Goal: Task Accomplishment & Management: Use online tool/utility

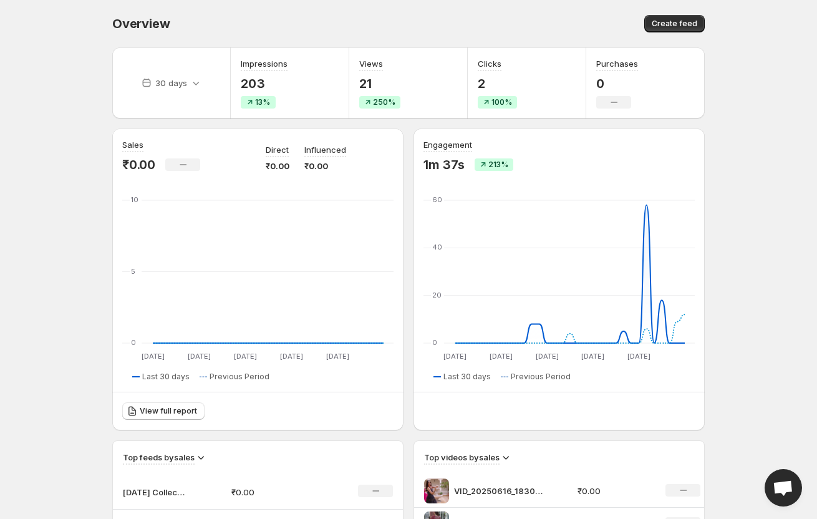
drag, startPoint x: 644, startPoint y: 32, endPoint x: 667, endPoint y: 22, distance: 25.1
click at [648, 31] on div "Overview. This page is ready Overview Create feed" at bounding box center [408, 23] width 593 height 47
click at [667, 22] on span "Create feed" at bounding box center [675, 24] width 46 height 10
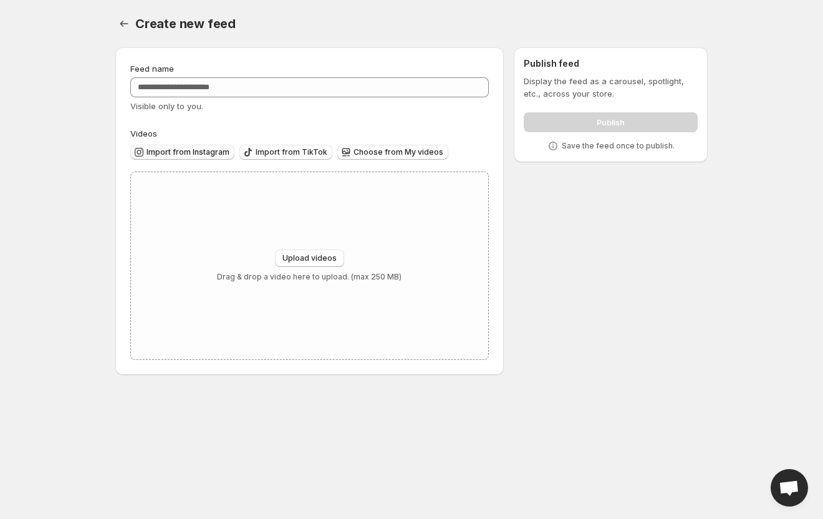
click at [188, 157] on span "Import from Instagram" at bounding box center [188, 152] width 83 height 10
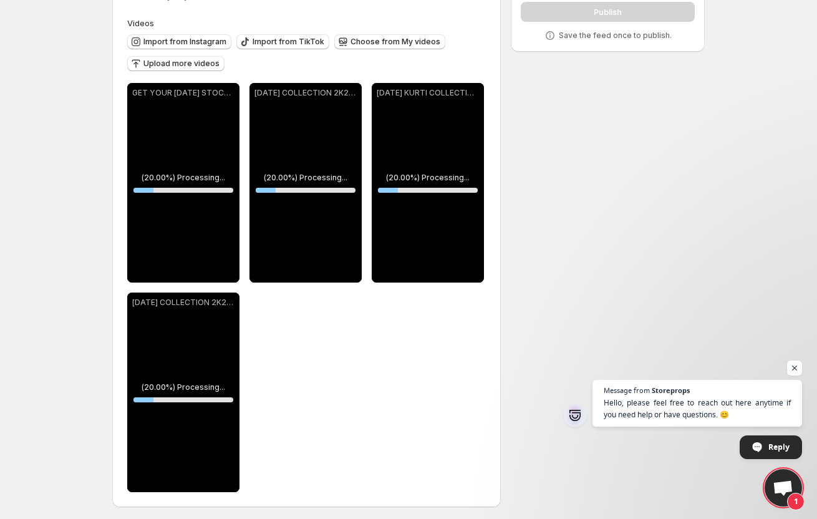
scroll to position [114, 0]
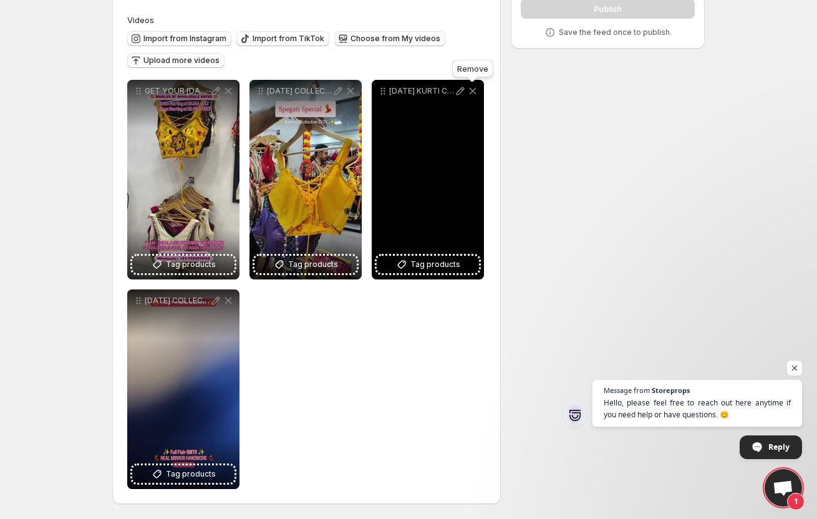
click at [472, 92] on icon at bounding box center [473, 91] width 7 height 7
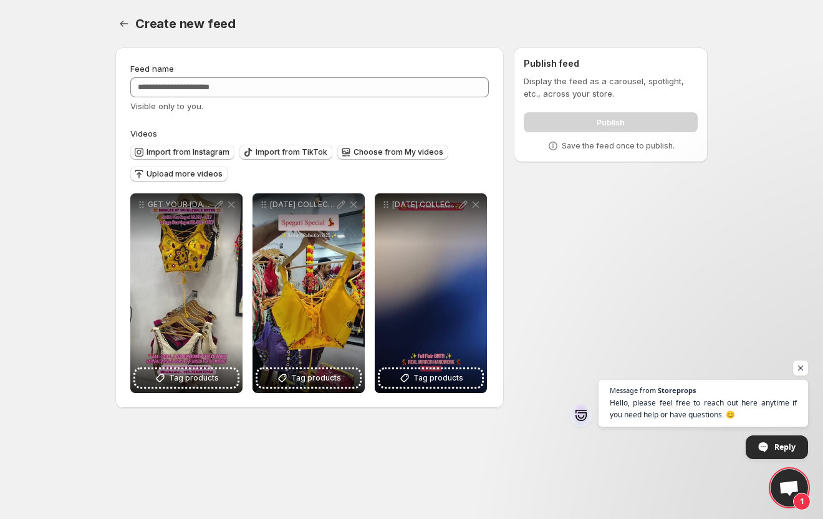
click at [306, 77] on div "Feed name Visible only to you." at bounding box center [309, 87] width 359 height 50
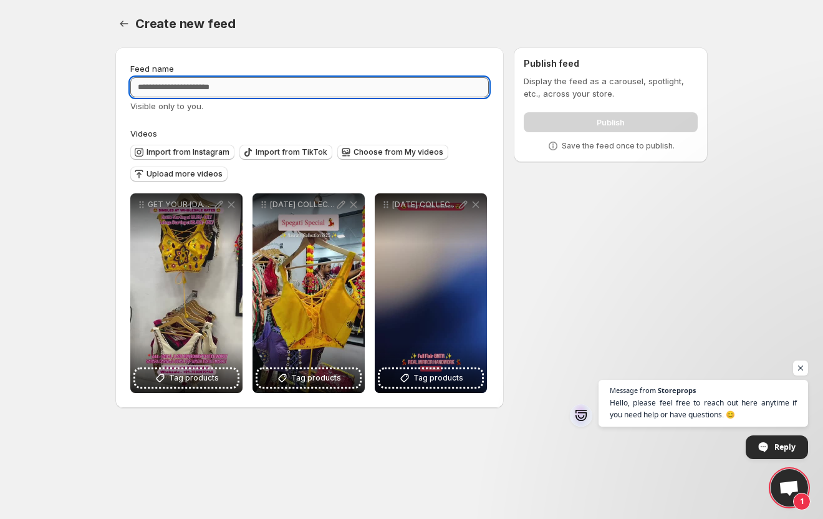
click at [301, 81] on input "Feed name" at bounding box center [309, 87] width 359 height 20
type input "**********"
click at [803, 362] on span "Open chat" at bounding box center [801, 369] width 16 height 16
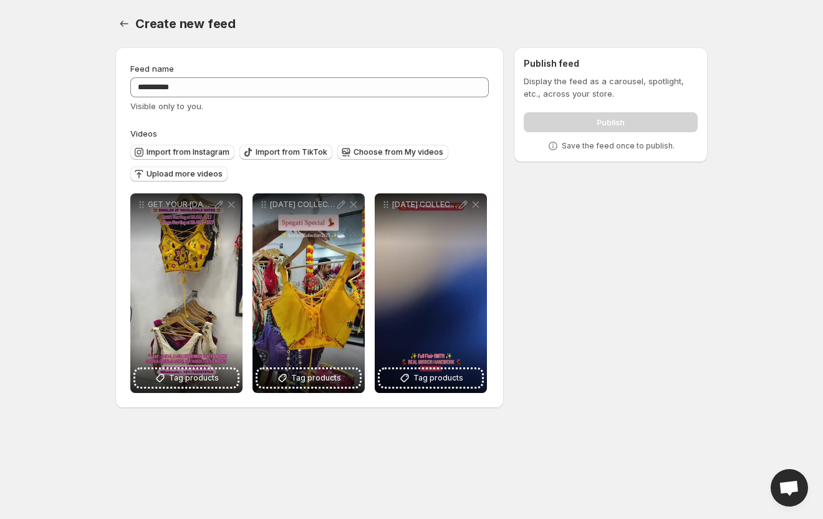
click at [409, 122] on div "**********" at bounding box center [309, 227] width 359 height 331
click at [556, 340] on div "**********" at bounding box center [406, 229] width 603 height 385
click at [620, 148] on p "Save the feed once to publish." at bounding box center [618, 146] width 113 height 10
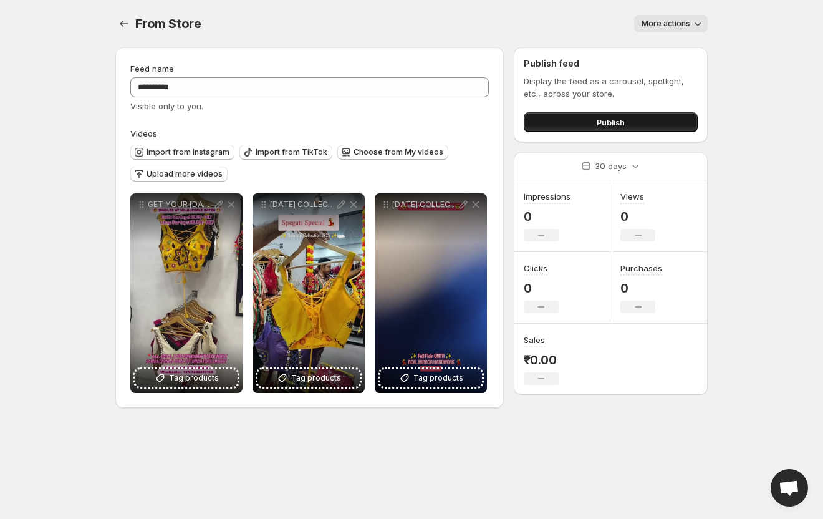
click at [616, 117] on span "Publish" at bounding box center [611, 122] width 28 height 12
click at [126, 26] on icon "Settings" at bounding box center [124, 23] width 12 height 12
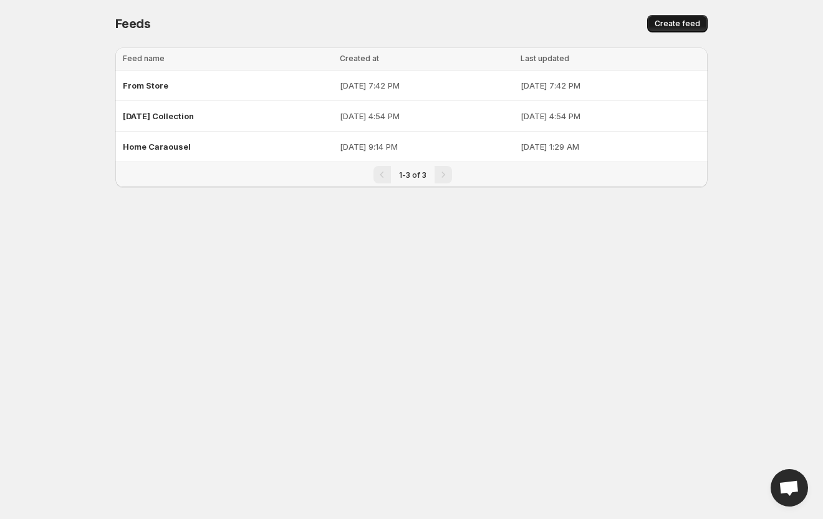
click at [700, 29] on button "Create feed" at bounding box center [677, 23] width 61 height 17
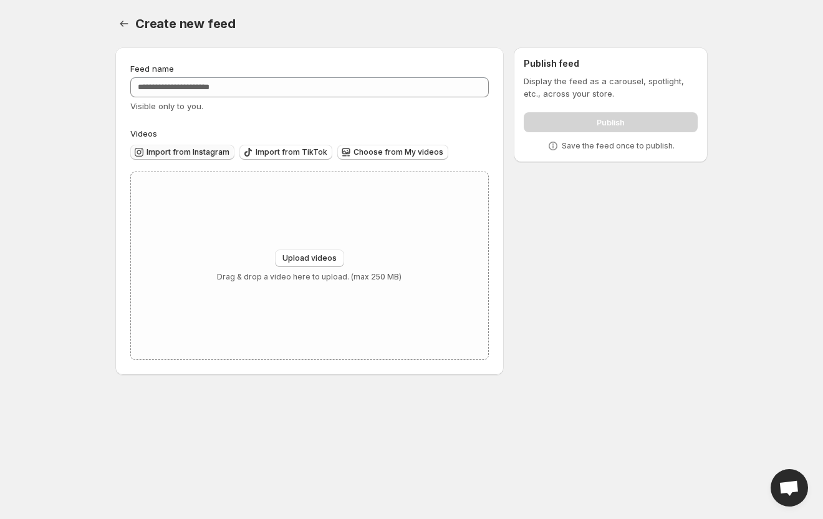
click at [173, 150] on span "Import from Instagram" at bounding box center [188, 152] width 83 height 10
